Goal: Task Accomplishment & Management: Manage account settings

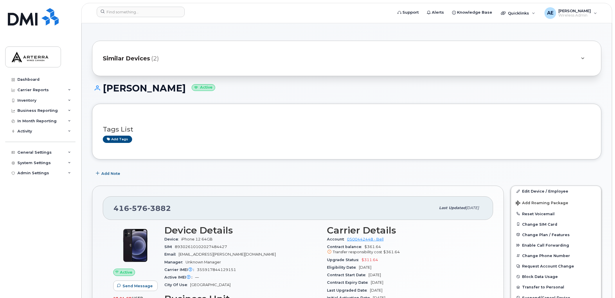
scroll to position [129, 0]
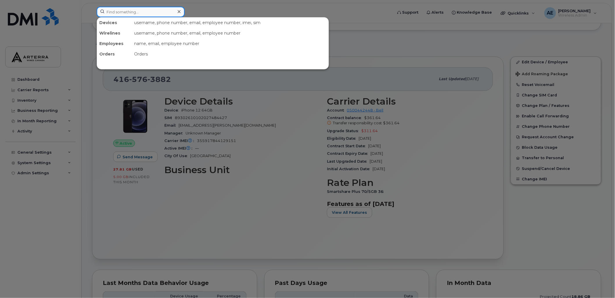
click at [127, 14] on input at bounding box center [141, 12] width 88 height 10
paste input "2363341743"
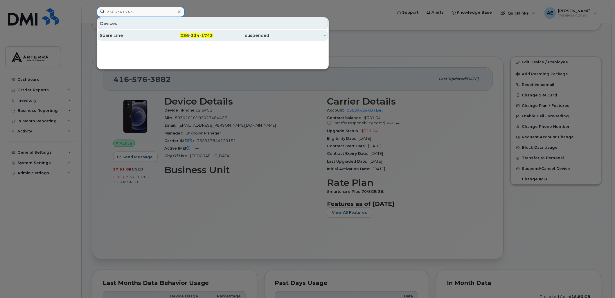
type input "2363341743"
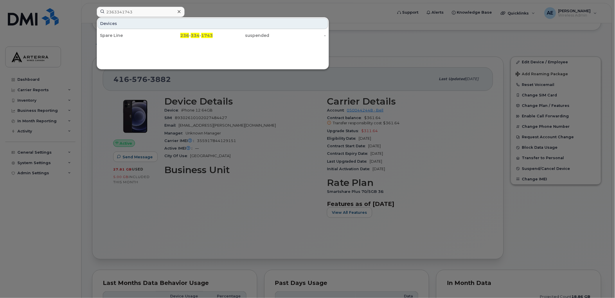
drag, startPoint x: 117, startPoint y: 34, endPoint x: 109, endPoint y: 81, distance: 47.4
click at [117, 34] on div "Spare Line" at bounding box center [128, 36] width 57 height 6
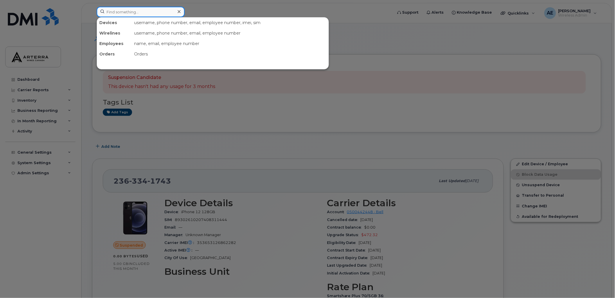
click at [149, 9] on input at bounding box center [141, 12] width 88 height 10
paste input "2504085135"
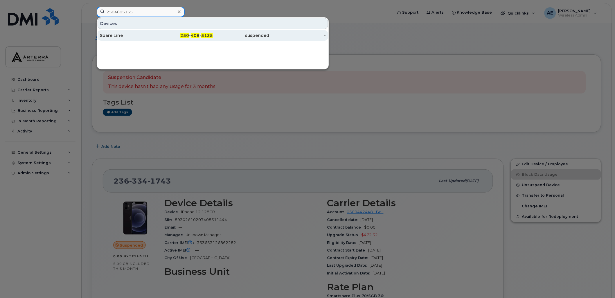
type input "2504085135"
click at [112, 35] on div "Spare Line" at bounding box center [128, 36] width 57 height 6
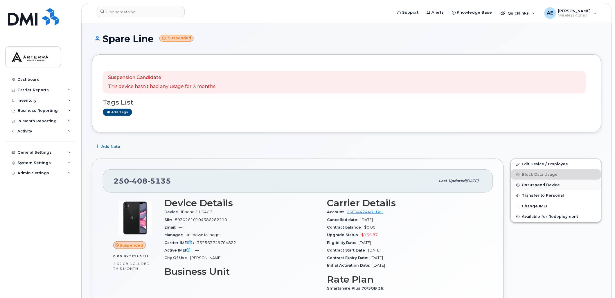
click at [536, 184] on span "Unsuspend Device" at bounding box center [541, 185] width 38 height 4
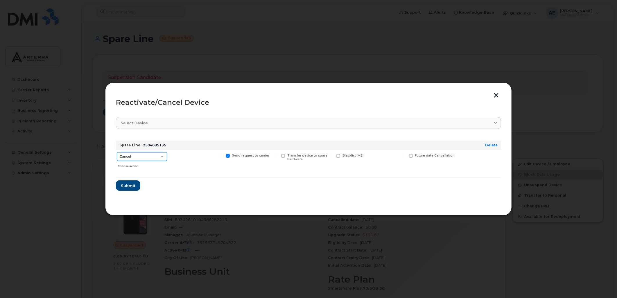
click at [160, 155] on select "Cancel Suspend - Extend Suspension Reactivate" at bounding box center [142, 156] width 50 height 9
select select "[object Object]"
click at [117, 152] on select "Cancel Suspend - Extend Suspension Reactivate" at bounding box center [142, 156] width 50 height 9
click at [128, 183] on span "Submit" at bounding box center [128, 186] width 15 height 6
click at [127, 182] on form "Spare Line 2504085135 Delete Cancel Suspend - Extend Suspension Reactivate Choo…" at bounding box center [308, 163] width 385 height 55
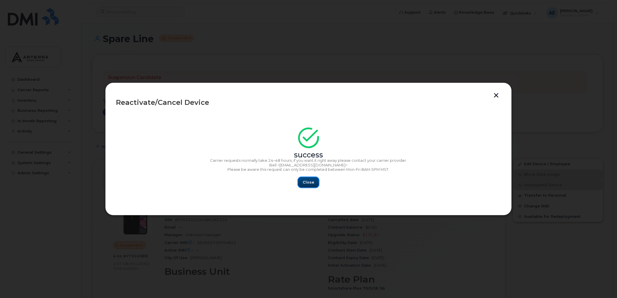
click at [307, 181] on span "Close" at bounding box center [309, 183] width 12 height 6
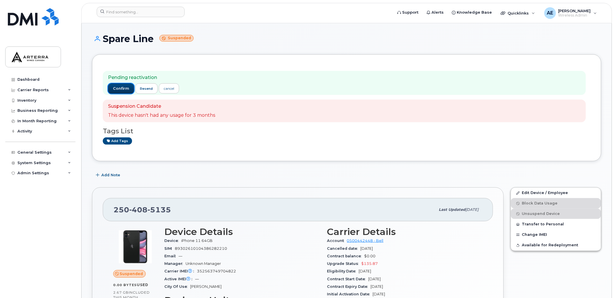
click at [123, 85] on button "confirm" at bounding box center [121, 88] width 26 height 10
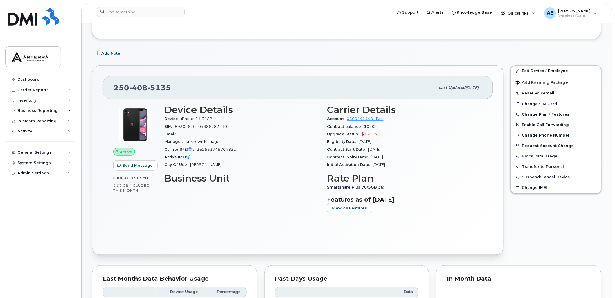
scroll to position [97, 0]
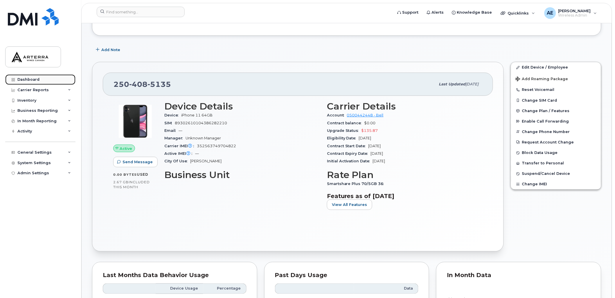
click at [37, 79] on div "Dashboard" at bounding box center [28, 79] width 22 height 5
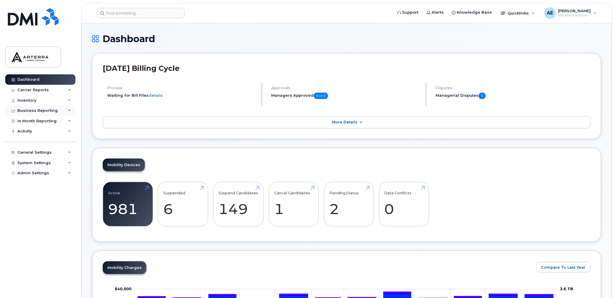
click at [68, 109] on icon at bounding box center [69, 110] width 3 height 3
click at [68, 110] on icon at bounding box center [69, 110] width 3 height 3
click at [71, 101] on icon at bounding box center [69, 100] width 3 height 3
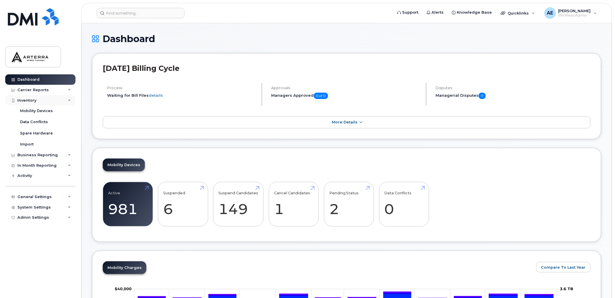
click at [71, 101] on icon at bounding box center [69, 100] width 3 height 3
click at [70, 90] on icon at bounding box center [69, 90] width 3 height 3
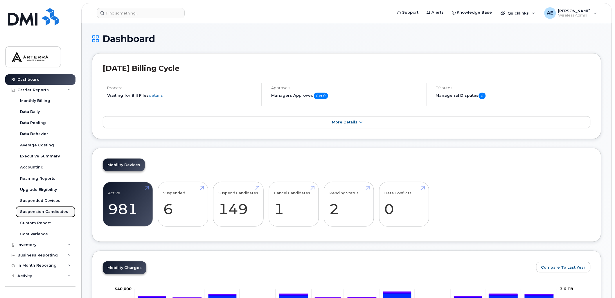
click at [56, 209] on div "Suspension Candidates" at bounding box center [44, 211] width 48 height 5
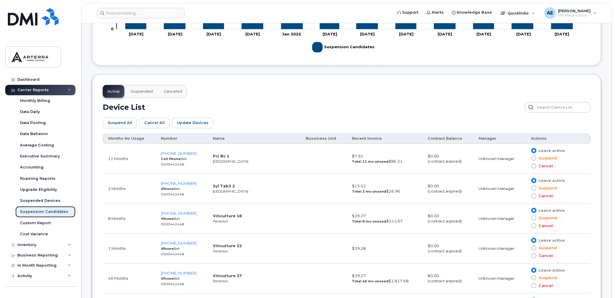
scroll to position [291, 0]
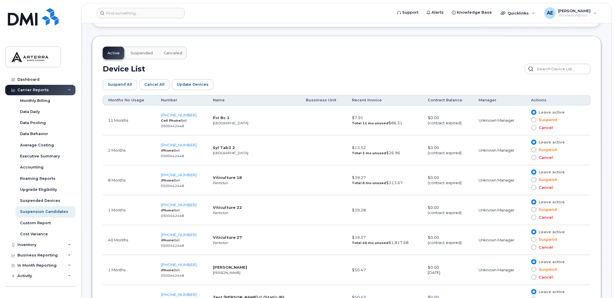
click at [183, 232] on td "250-328-3747 iPhone Bell 0500442448" at bounding box center [182, 240] width 52 height 30
click at [182, 234] on span "250-328-3747" at bounding box center [179, 235] width 36 height 5
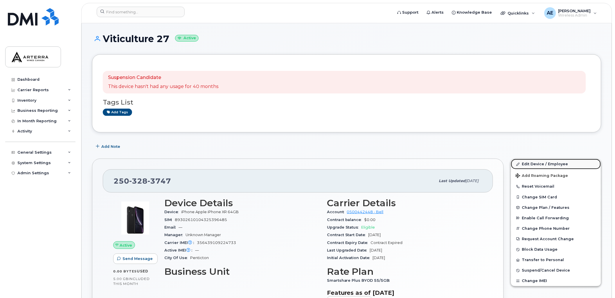
click at [554, 163] on link "Edit Device / Employee" at bounding box center [556, 164] width 90 height 10
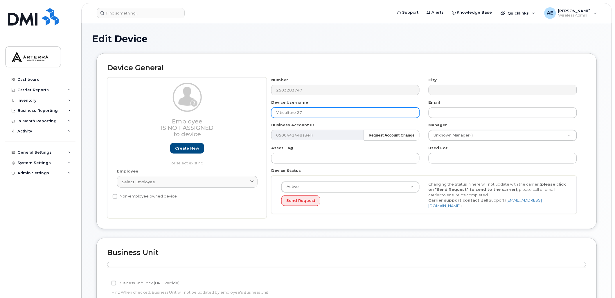
drag, startPoint x: 330, startPoint y: 111, endPoint x: 228, endPoint y: 115, distance: 102.4
click at [228, 115] on div "Employee Is not assigned to device Create new or select existing Employee Selec…" at bounding box center [346, 148] width 479 height 142
paste input "[PERSON_NAME] [PERSON_NAME] Serrillo"
type input "[PERSON_NAME] [PERSON_NAME] Serrillo"
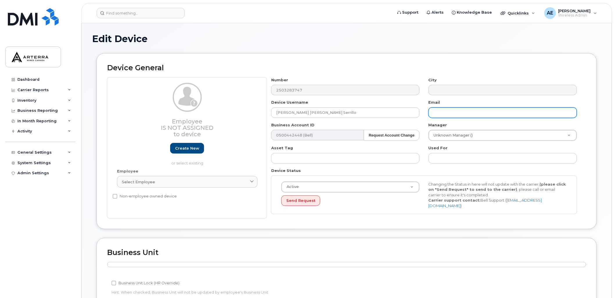
click at [466, 110] on input "text" at bounding box center [503, 113] width 148 height 10
click at [438, 53] on div "Device General Employee Is not assigned to device Create new or select existing…" at bounding box center [346, 141] width 501 height 176
click at [460, 114] on input "text" at bounding box center [503, 113] width 148 height 10
paste input "[EMAIL_ADDRESS][DOMAIN_NAME]"
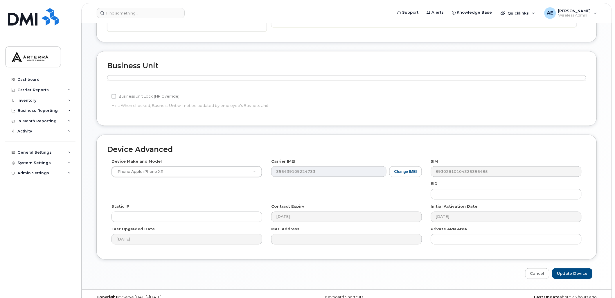
scroll to position [195, 0]
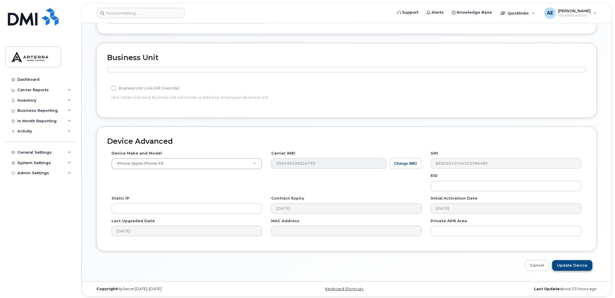
type input "[EMAIL_ADDRESS][DOMAIN_NAME]"
click at [583, 263] on input "Update Device" at bounding box center [573, 265] width 40 height 11
type input "Saving..."
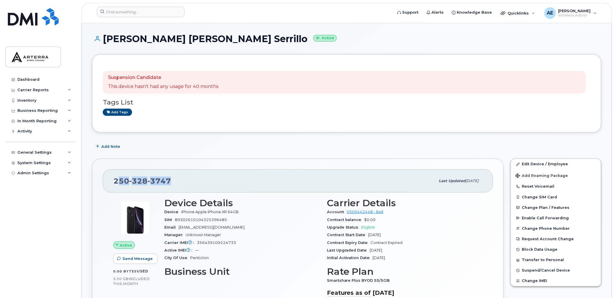
drag, startPoint x: 172, startPoint y: 181, endPoint x: 117, endPoint y: 176, distance: 55.7
click at [117, 176] on div "[PHONE_NUMBER]" at bounding box center [275, 181] width 322 height 12
drag, startPoint x: 117, startPoint y: 176, endPoint x: 124, endPoint y: 178, distance: 7.1
click at [126, 178] on span "[PHONE_NUMBER]" at bounding box center [143, 181] width 58 height 9
drag, startPoint x: 115, startPoint y: 179, endPoint x: 172, endPoint y: 181, distance: 57.0
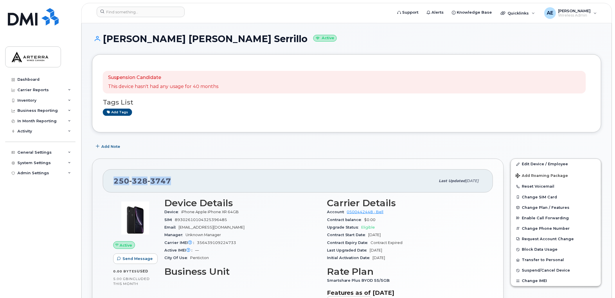
click at [172, 181] on div "[PHONE_NUMBER]" at bounding box center [275, 181] width 322 height 12
drag, startPoint x: 172, startPoint y: 181, endPoint x: 166, endPoint y: 180, distance: 6.5
copy span "[PHONE_NUMBER]"
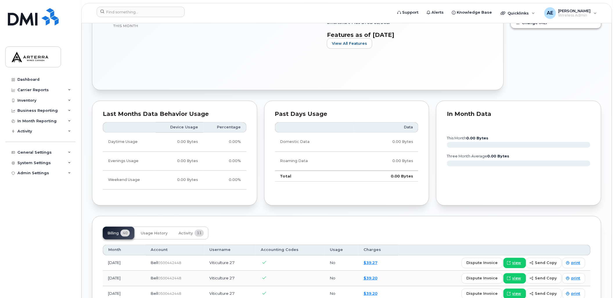
scroll to position [420, 0]
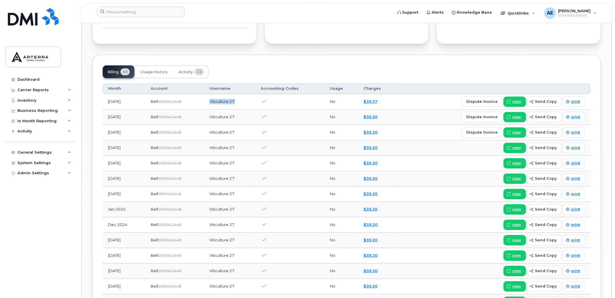
drag, startPoint x: 243, startPoint y: 100, endPoint x: 214, endPoint y: 101, distance: 29.1
click at [214, 101] on td "Viticulture 27" at bounding box center [230, 101] width 51 height 15
copy td "Viticulture 27"
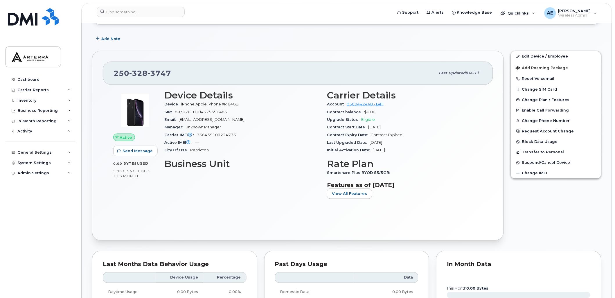
scroll to position [97, 0]
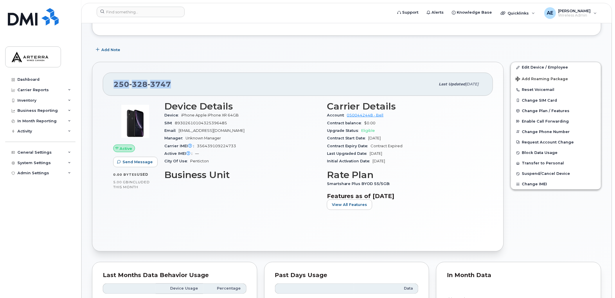
drag, startPoint x: 169, startPoint y: 86, endPoint x: 112, endPoint y: 85, distance: 56.4
click at [112, 85] on div "[PHONE_NUMBER] Last updated [DATE]" at bounding box center [298, 84] width 391 height 23
drag, startPoint x: 112, startPoint y: 85, endPoint x: 123, endPoint y: 84, distance: 10.6
copy span "[PHONE_NUMBER]"
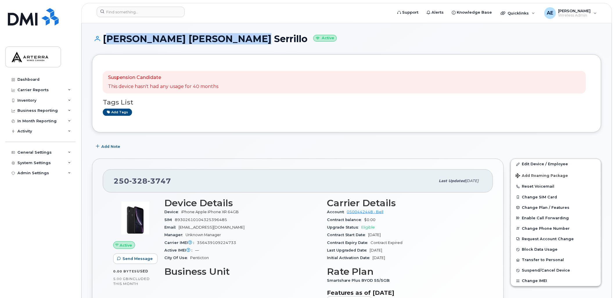
drag, startPoint x: 105, startPoint y: 39, endPoint x: 225, endPoint y: 44, distance: 119.8
click at [225, 44] on h1 "[PERSON_NAME] [PERSON_NAME] Serrillo Active" at bounding box center [347, 39] width 510 height 10
drag, startPoint x: 225, startPoint y: 44, endPoint x: 214, endPoint y: 41, distance: 10.9
copy h1 "[PERSON_NAME] [PERSON_NAME] Serrillo"
click at [319, 49] on div "[PERSON_NAME] [PERSON_NAME] Serrillo Active" at bounding box center [347, 44] width 510 height 21
